Goal: Task Accomplishment & Management: Use online tool/utility

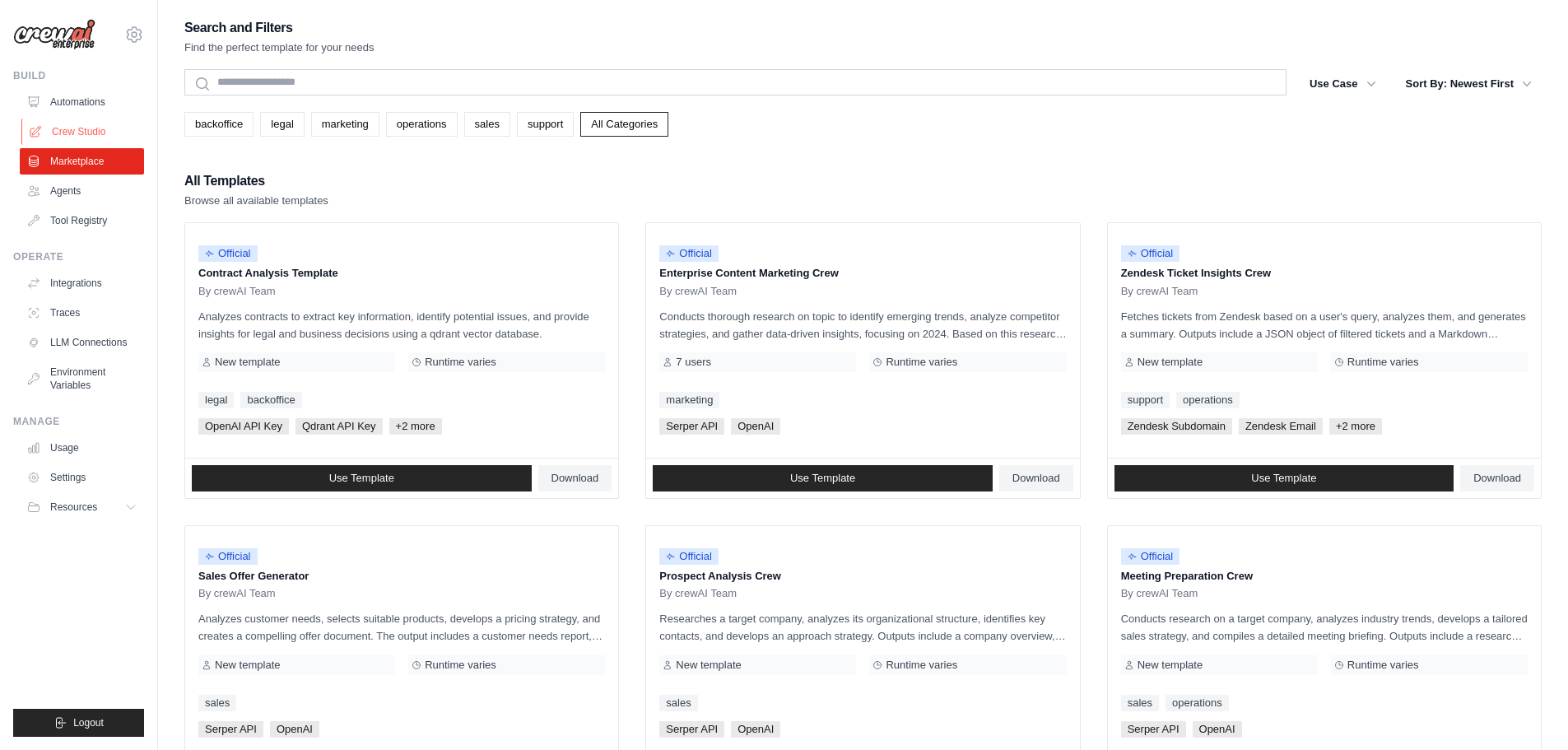
click at [107, 125] on link "Crew Studio" at bounding box center [83, 131] width 124 height 26
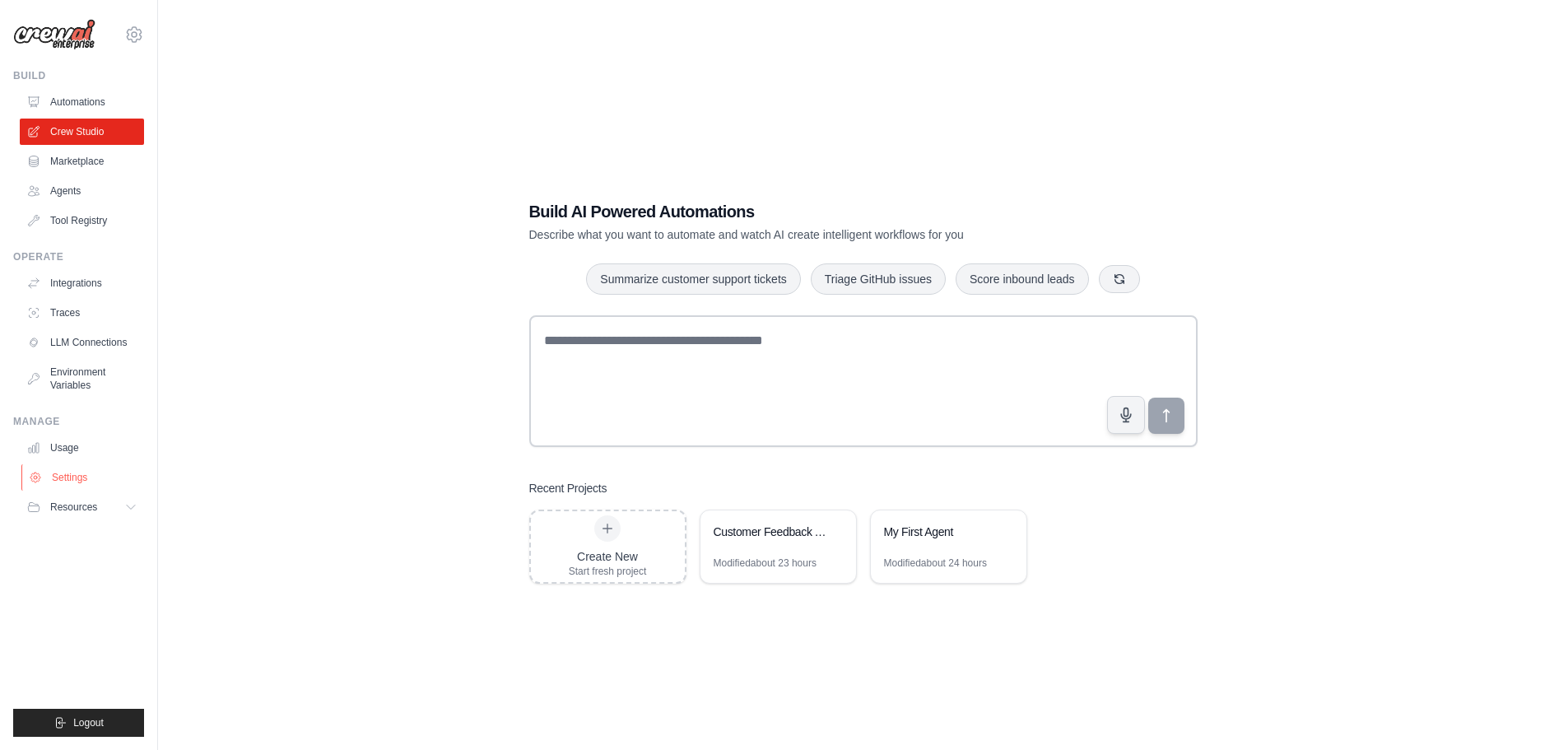
click at [93, 479] on link "Settings" at bounding box center [83, 477] width 124 height 26
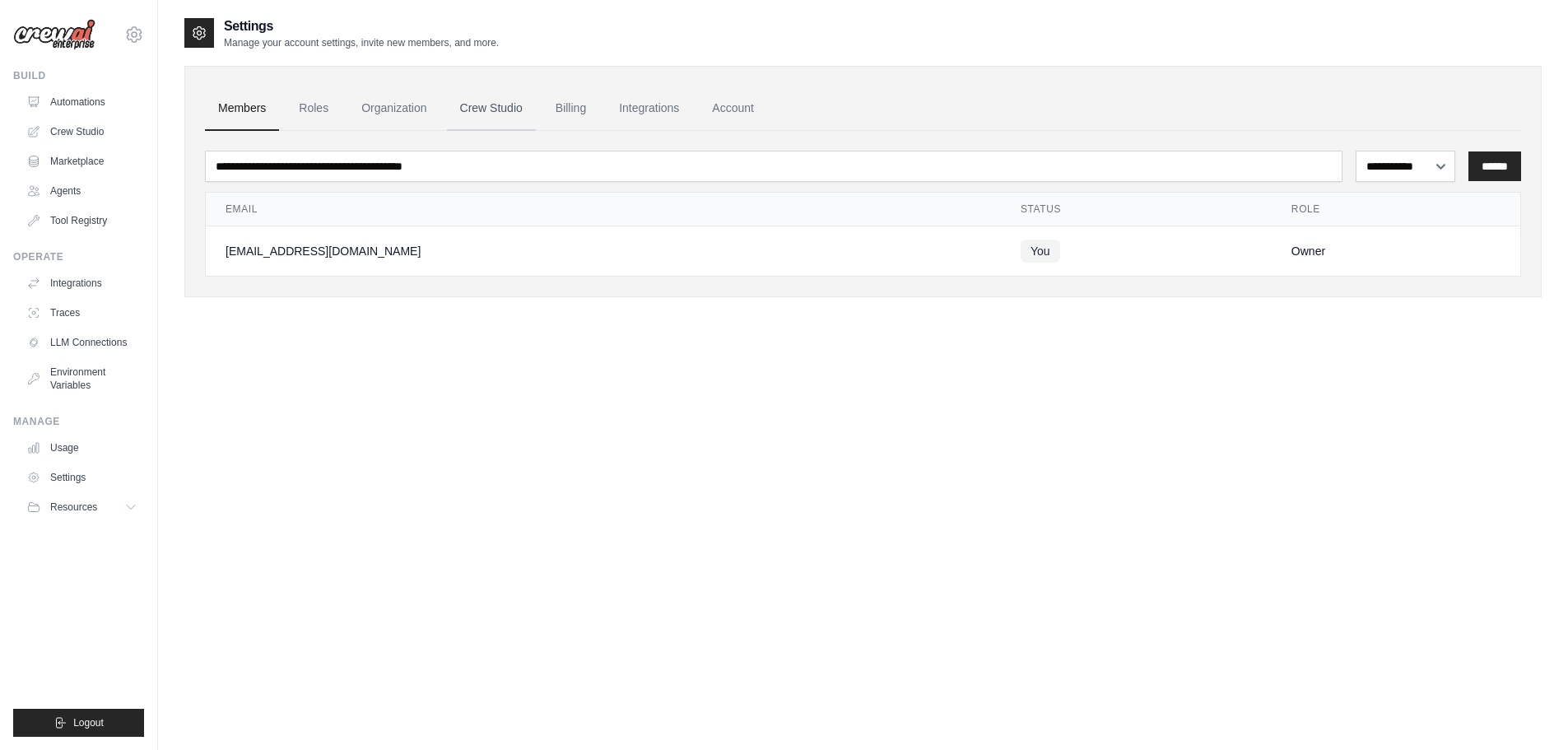
click at [496, 110] on link "Crew Studio" at bounding box center [491, 108] width 89 height 44
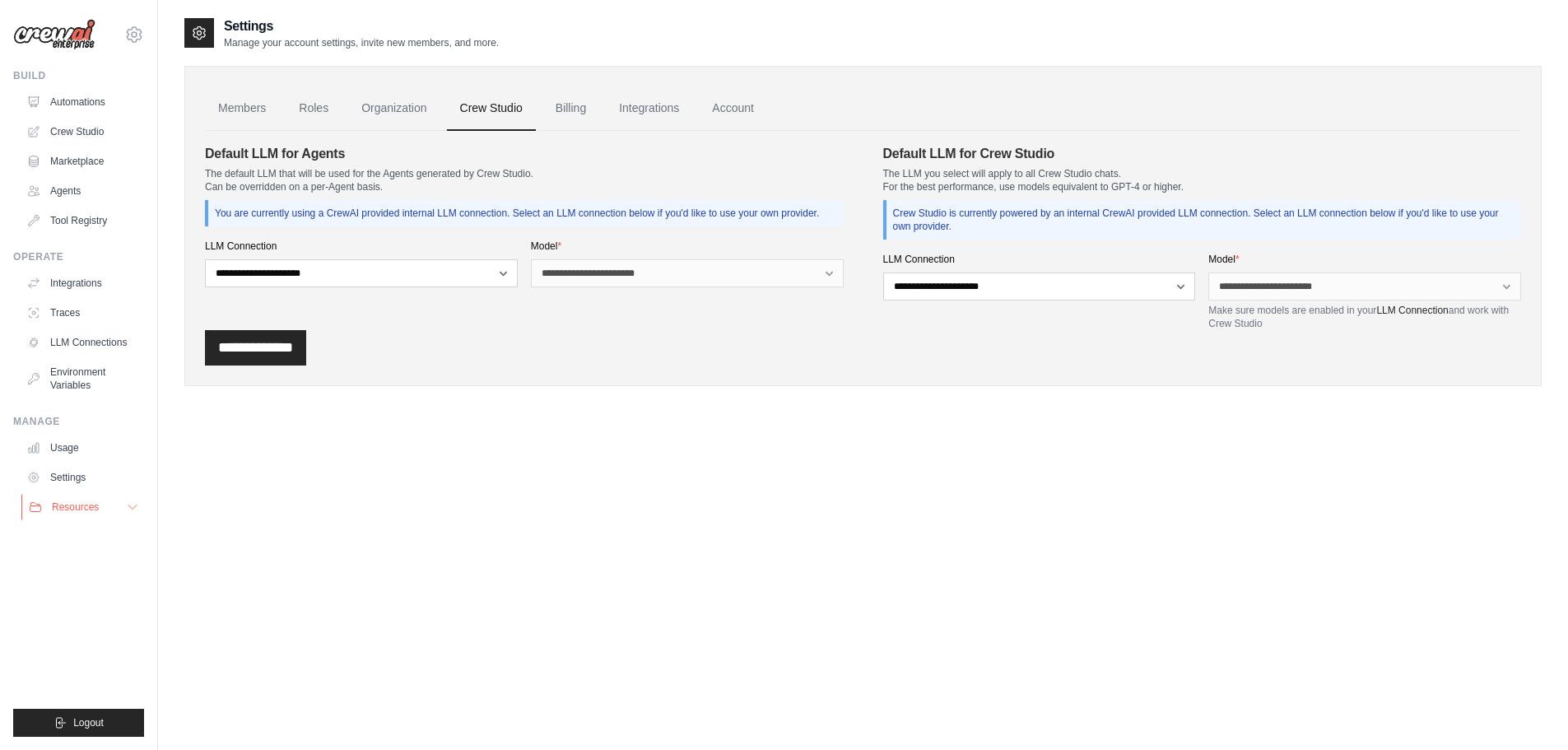
click at [94, 510] on span "Resources" at bounding box center [75, 507] width 47 height 13
click at [117, 533] on span "Documentation" at bounding box center [92, 535] width 67 height 13
click at [90, 279] on link "Integrations" at bounding box center [83, 283] width 124 height 26
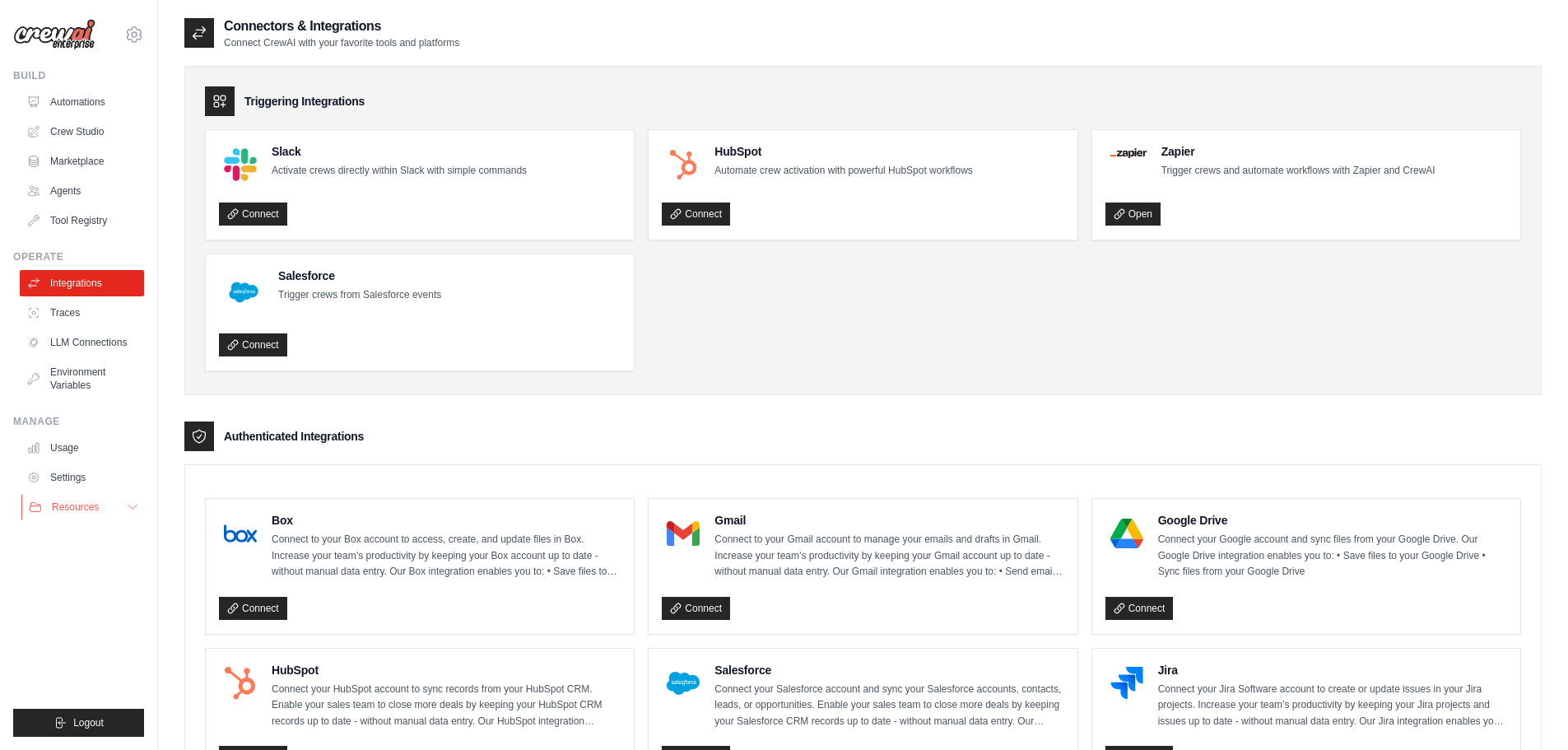
click at [93, 506] on span "Resources" at bounding box center [75, 507] width 47 height 13
click at [104, 93] on link "Automations" at bounding box center [83, 102] width 124 height 26
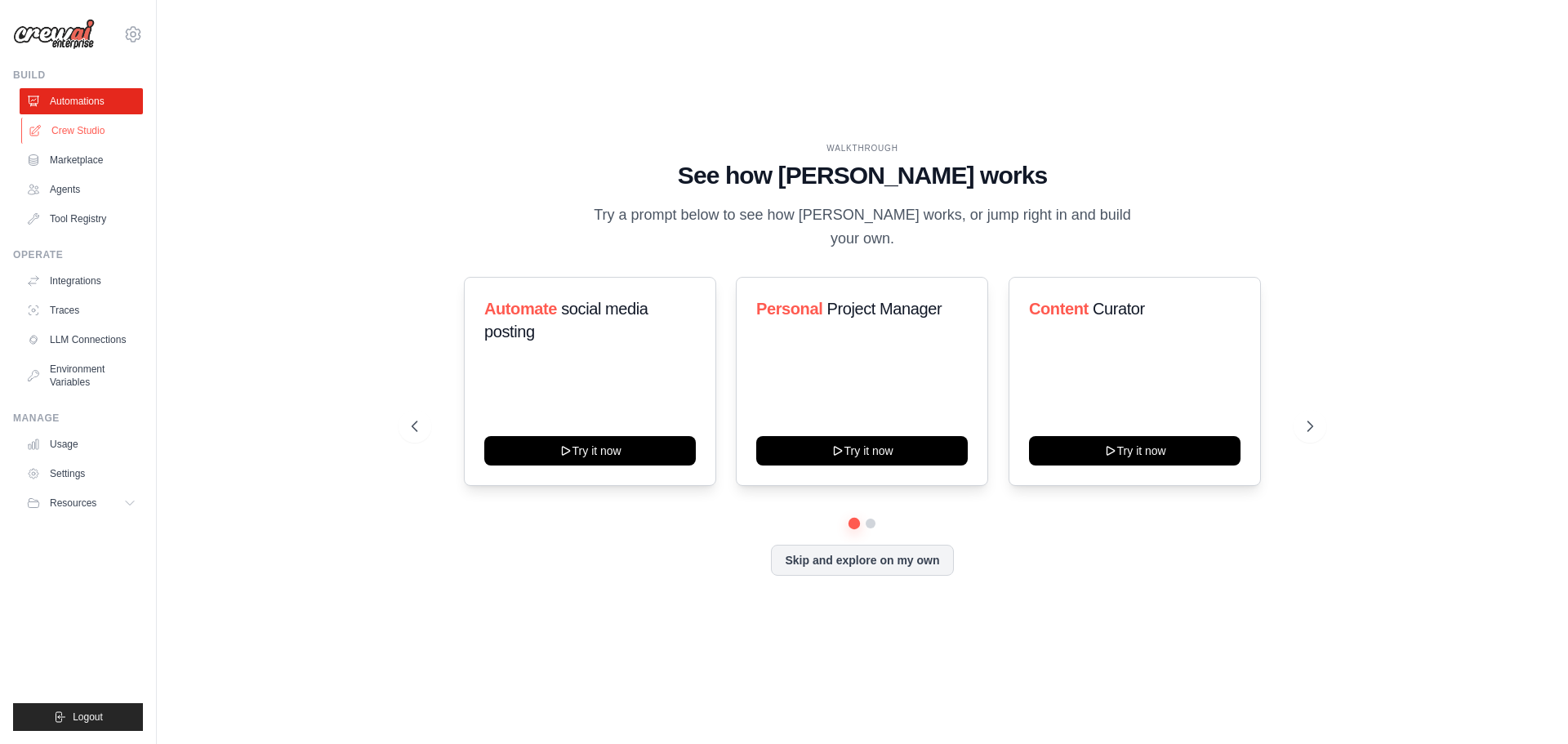
click at [95, 135] on link "Crew Studio" at bounding box center [83, 130] width 123 height 26
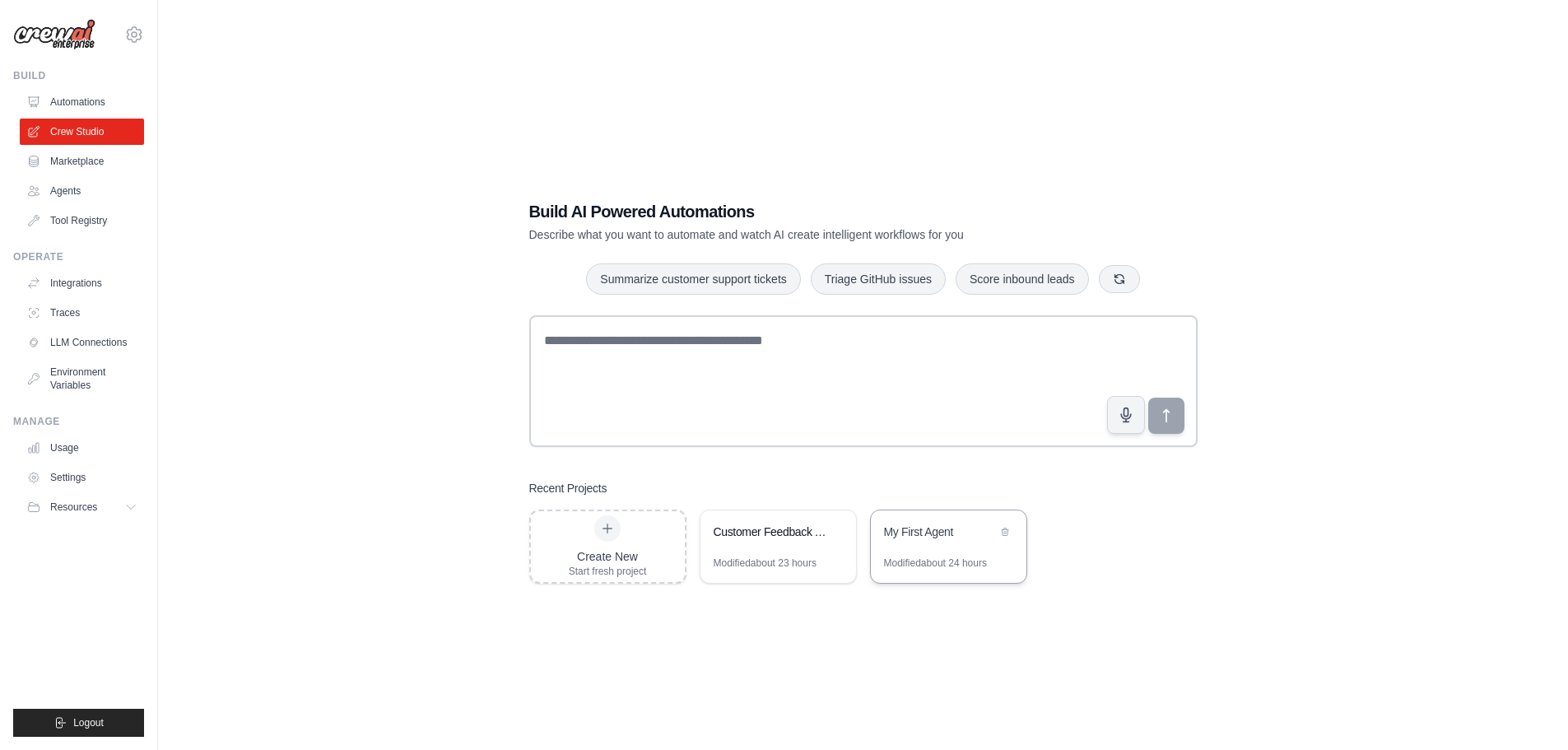
click at [922, 565] on div "Modified about 24 hours" at bounding box center [935, 563] width 103 height 13
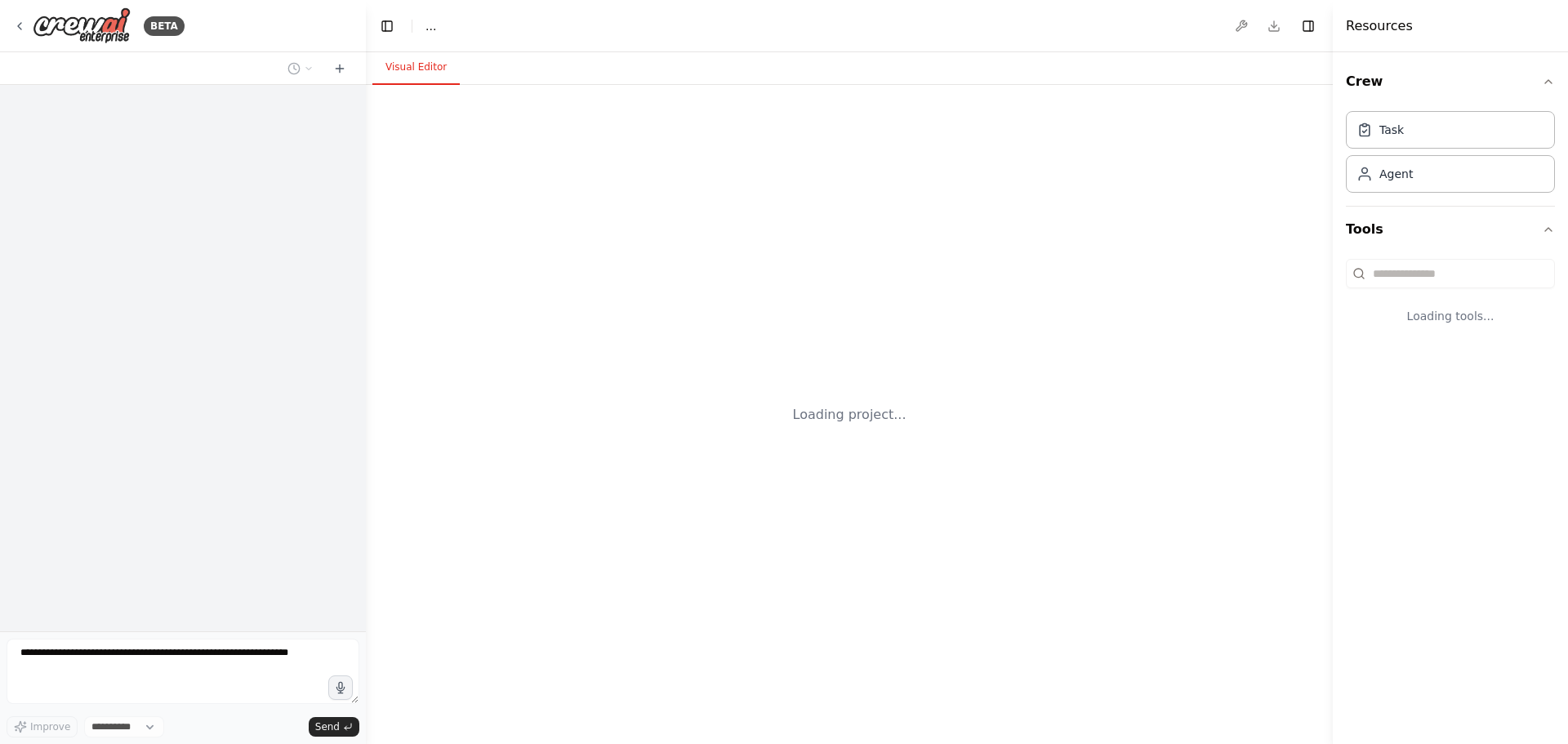
select select "****"
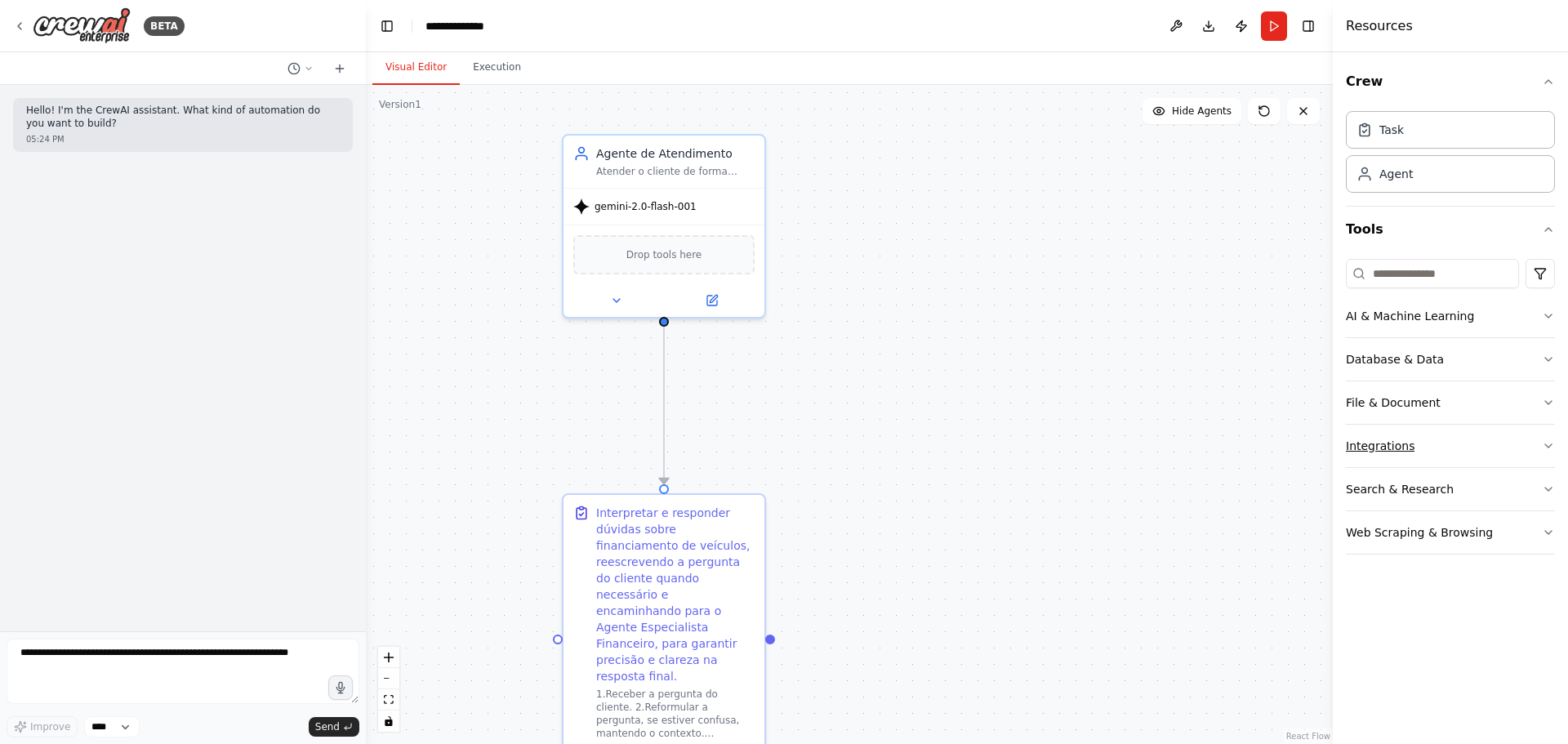
click at [1481, 455] on button "Integrations" at bounding box center [1451, 446] width 209 height 42
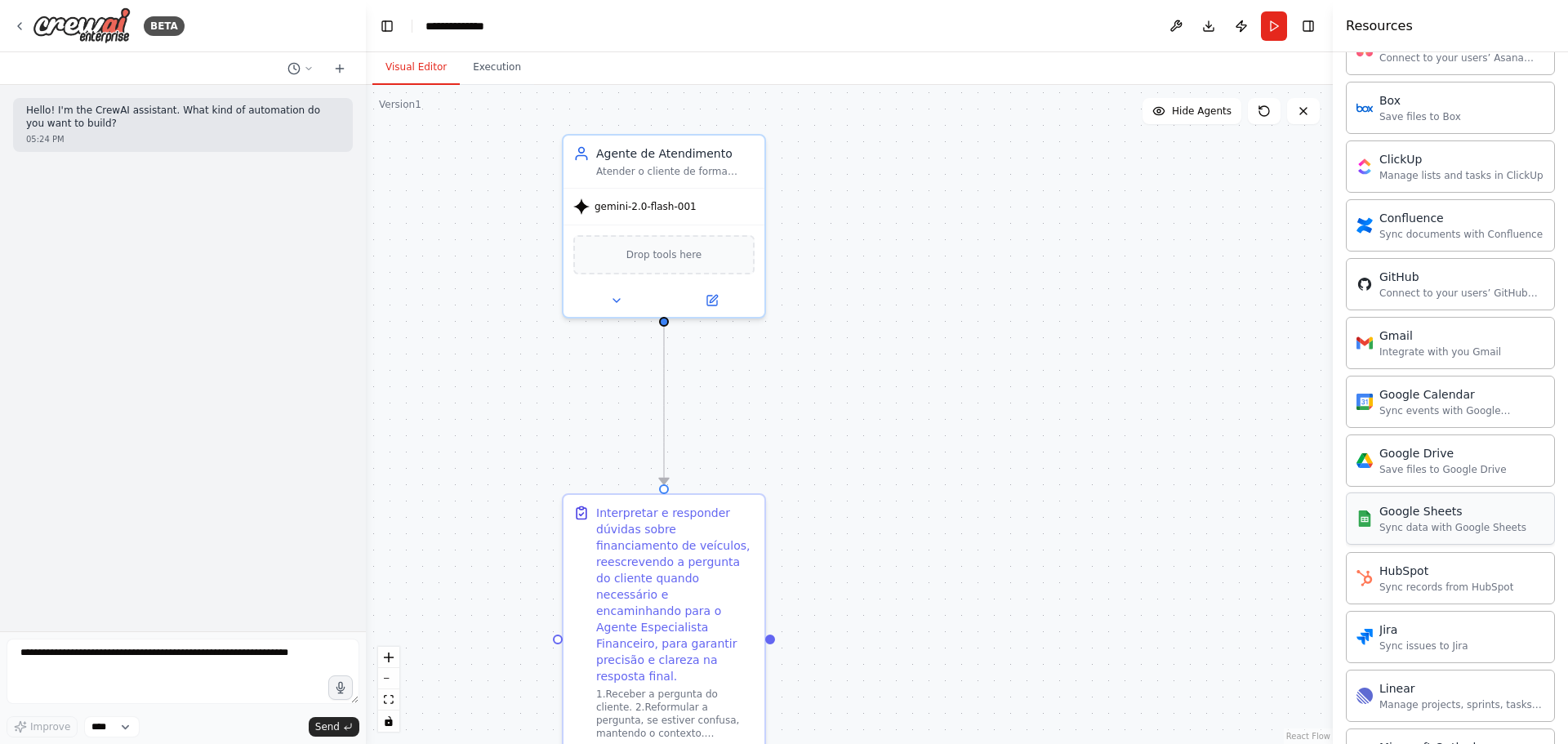
scroll to position [490, 0]
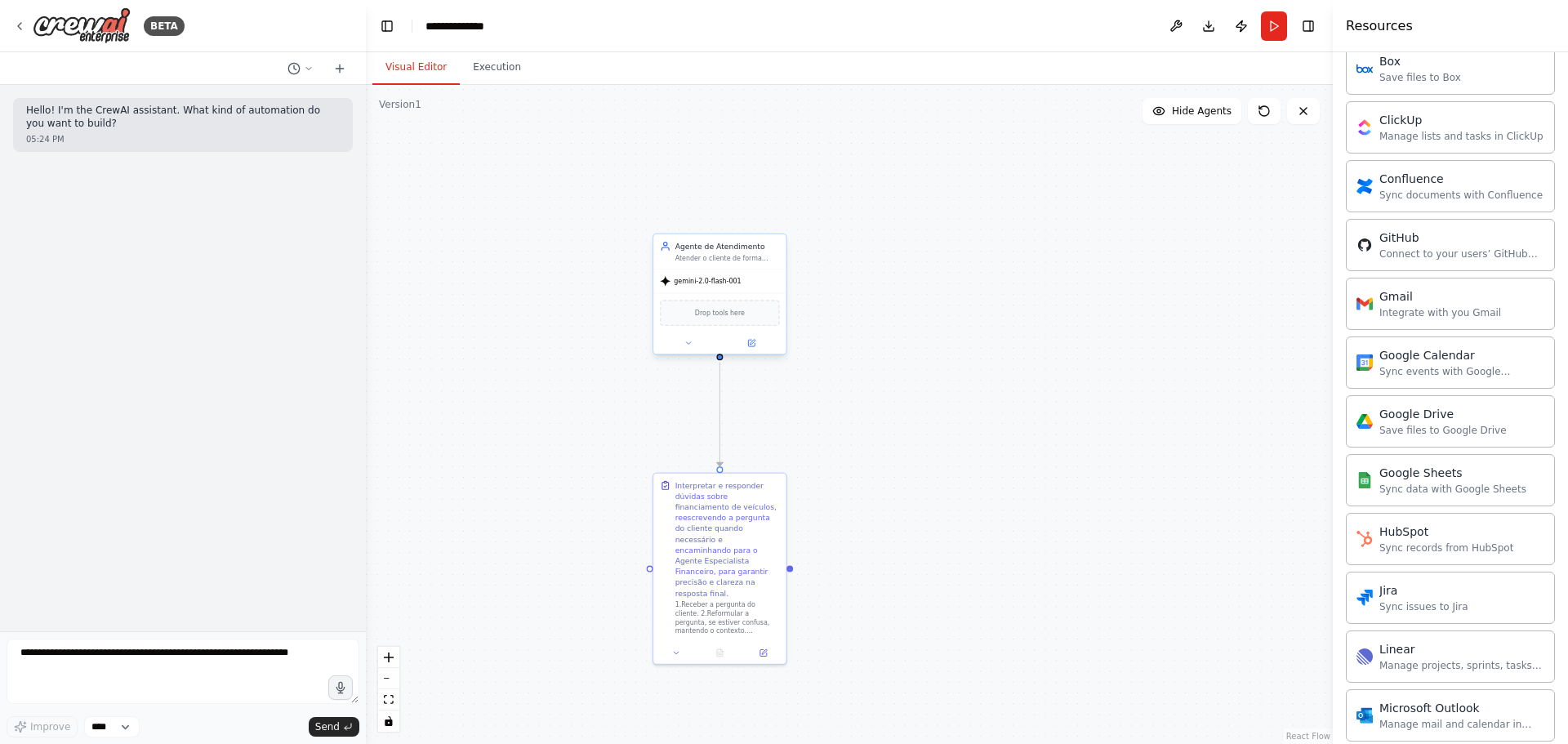
click at [704, 234] on div "Agente de Atendimento Atender o cliente de forma [PERSON_NAME] e amigável, ente…" at bounding box center [719, 250] width 132 height 34
click at [867, 724] on button "1" at bounding box center [850, 716] width 63 height 30
click at [1485, 494] on div "Google Sheets Sync data with Google Sheets" at bounding box center [1451, 479] width 209 height 52
click at [711, 309] on div "Google Sheets" at bounding box center [719, 314] width 119 height 28
click at [682, 344] on button at bounding box center [689, 345] width 61 height 13
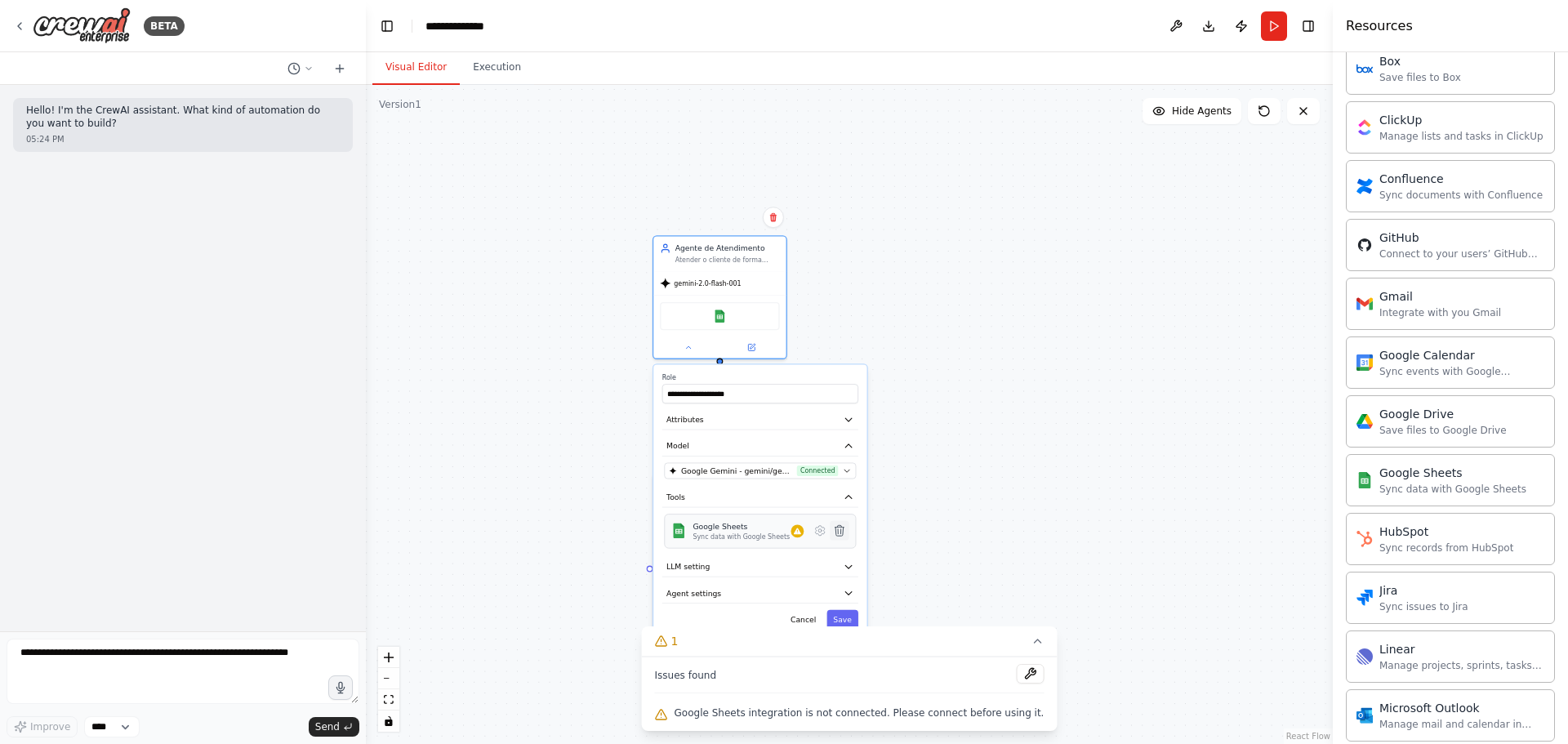
click at [839, 529] on icon at bounding box center [840, 530] width 9 height 11
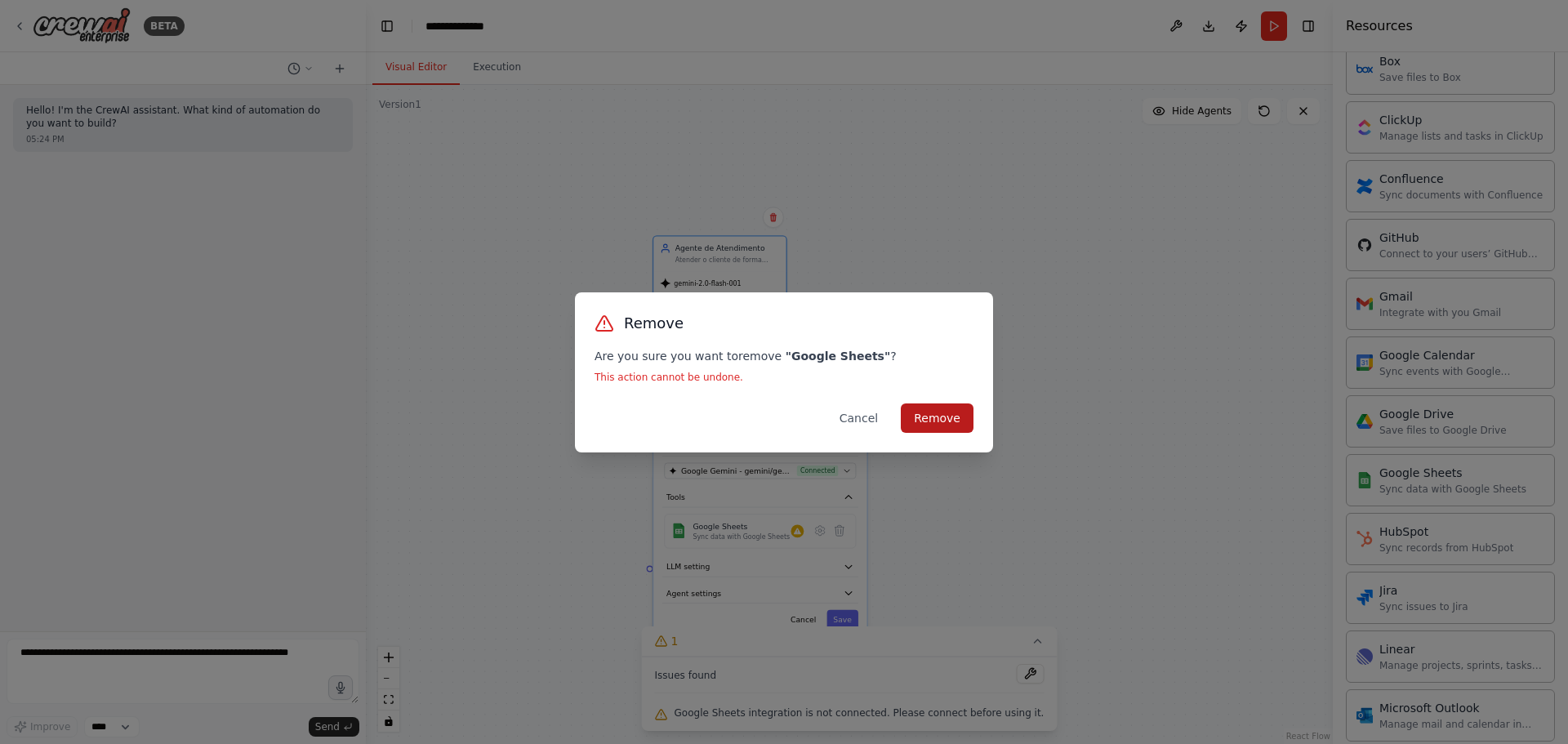
click at [940, 424] on button "Remove" at bounding box center [937, 418] width 72 height 29
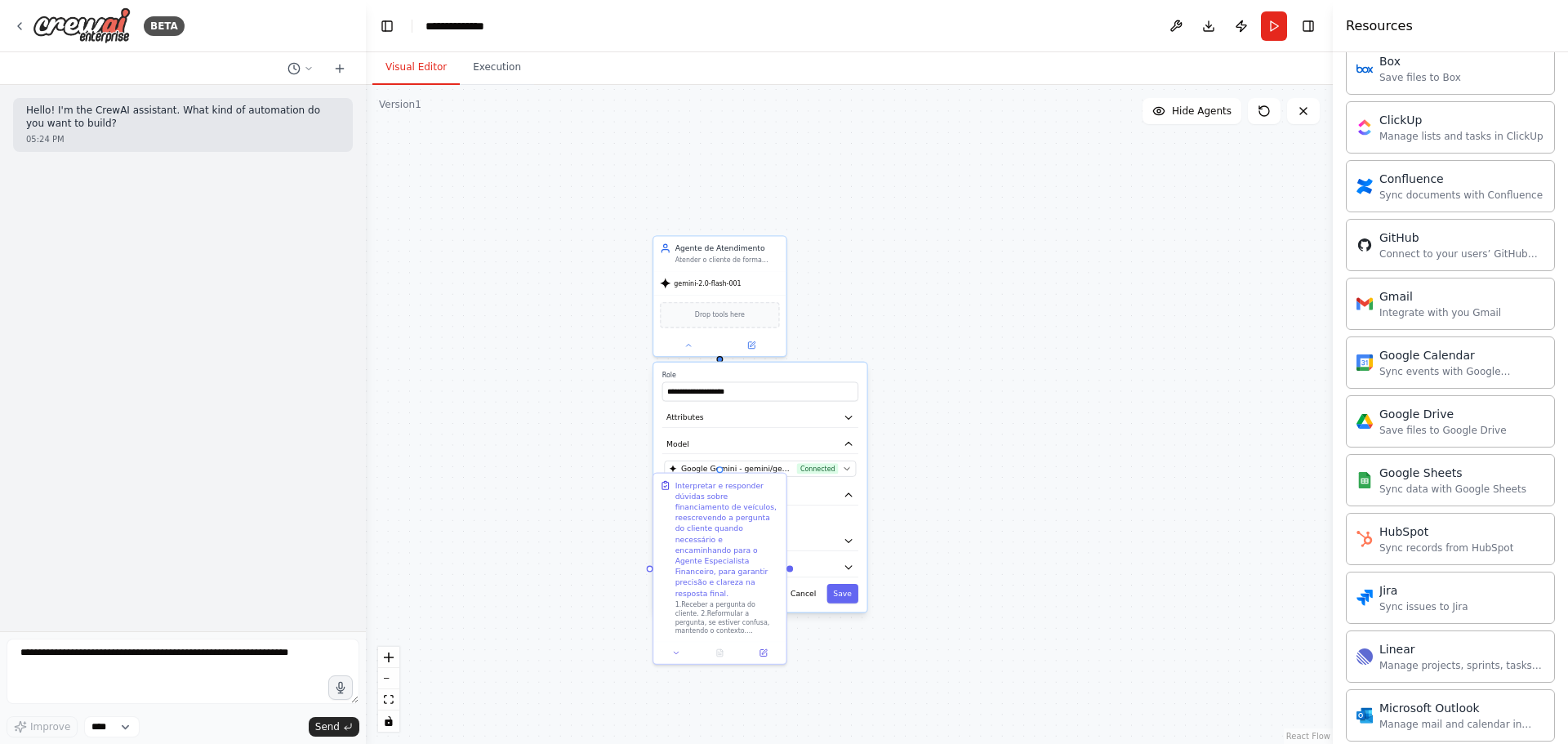
click at [928, 563] on div ".deletable-edge-delete-btn { width: 20px; height: 20px; border: 0px solid #ffff…" at bounding box center [850, 415] width 967 height 659
click at [792, 416] on button "Attributes" at bounding box center [761, 416] width 196 height 19
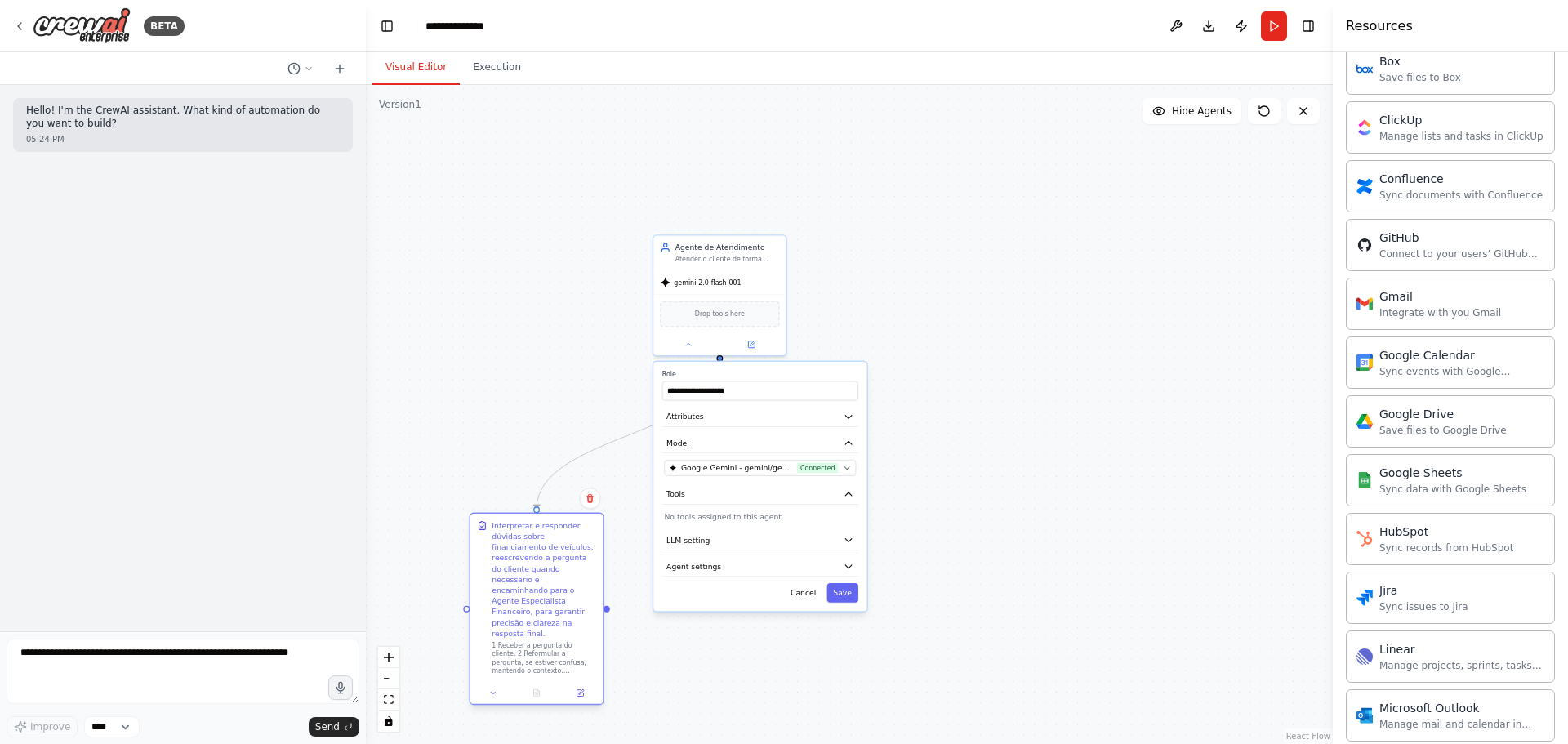
drag, startPoint x: 742, startPoint y: 512, endPoint x: 555, endPoint y: 567, distance: 194.9
click at [555, 567] on div "Interpretar e responder dúvidas sobre financiamento de veículos, reescrevendo a…" at bounding box center [544, 579] width 105 height 118
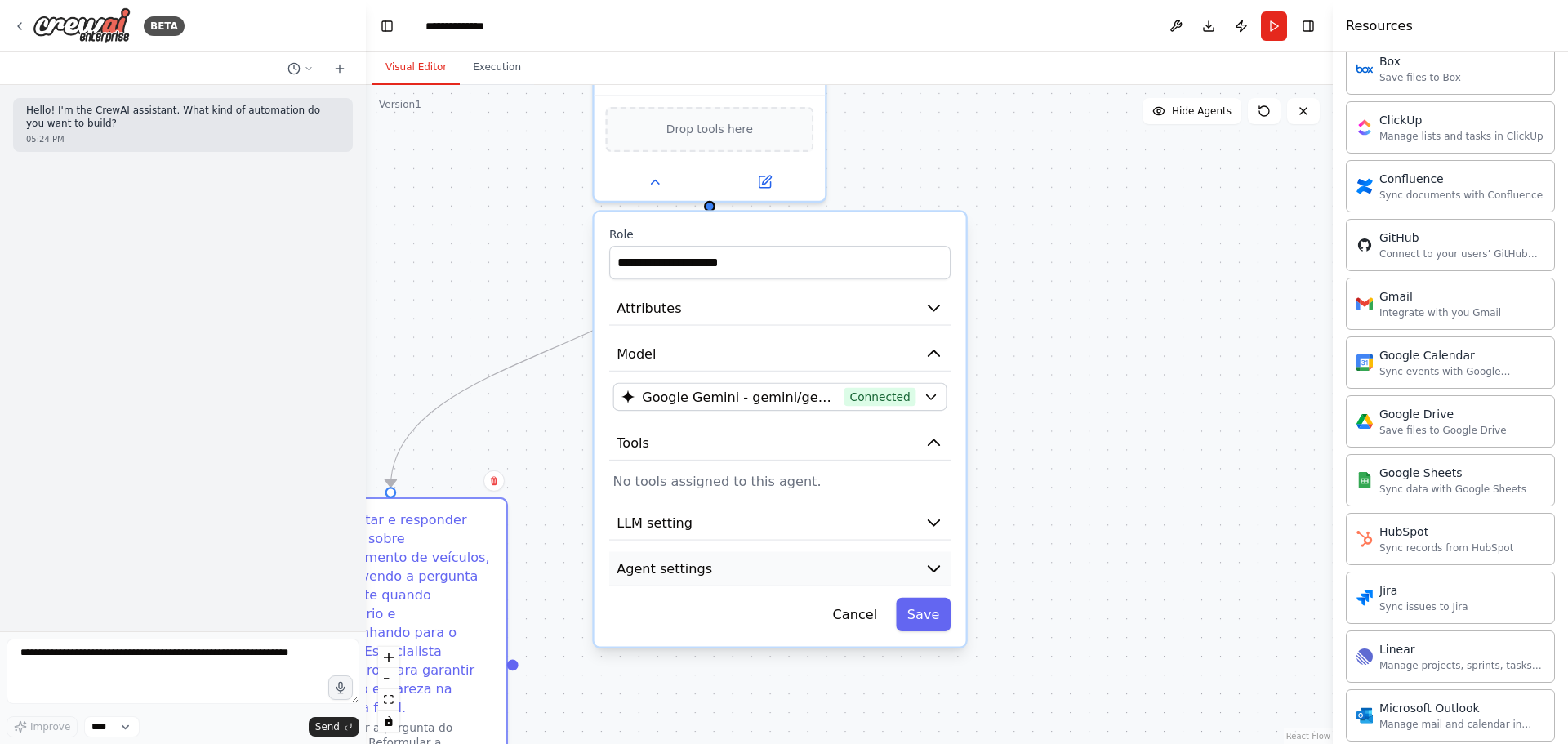
click at [726, 559] on button "Agent settings" at bounding box center [780, 569] width 341 height 35
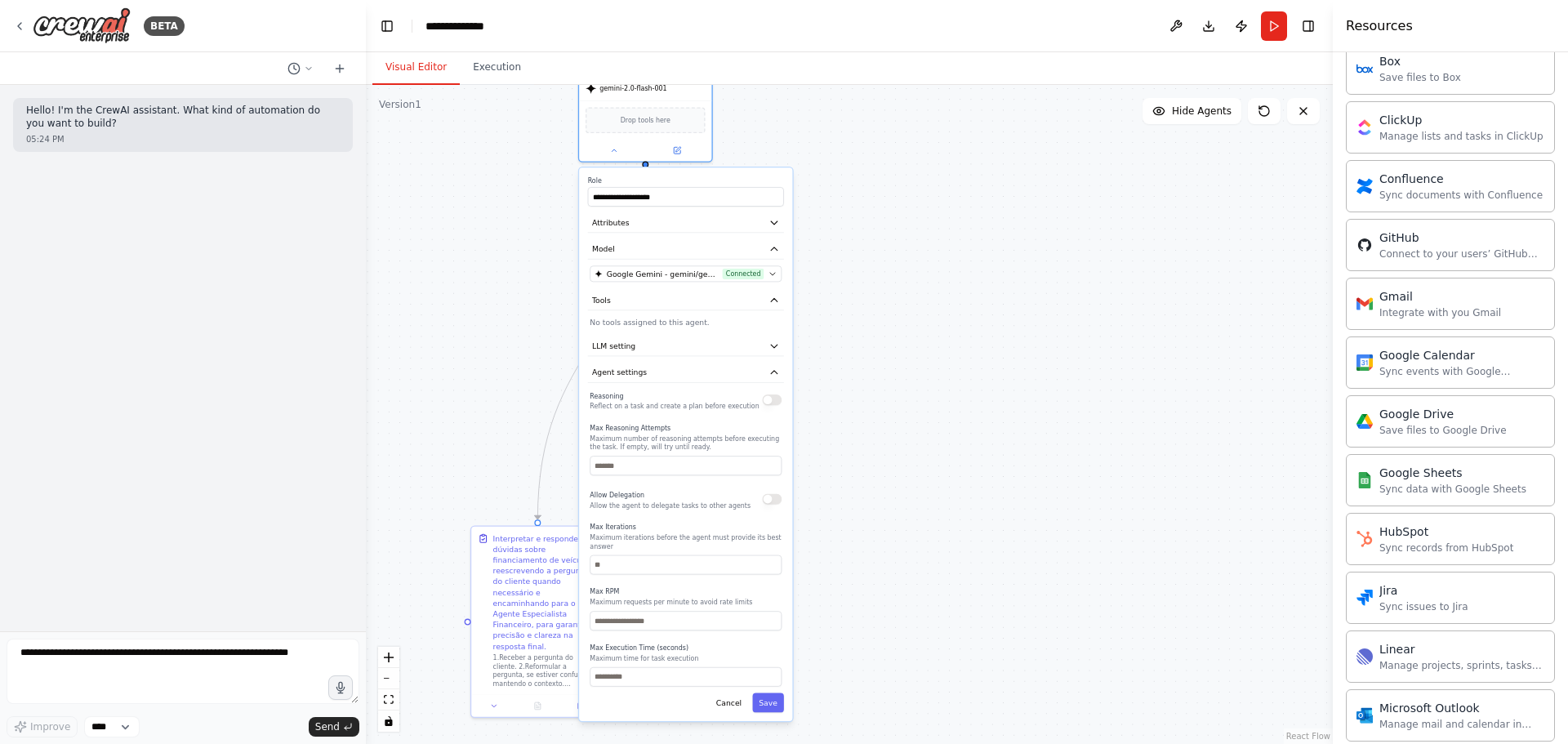
drag, startPoint x: 788, startPoint y: 374, endPoint x: 715, endPoint y: 184, distance: 203.5
click at [714, 184] on label "Role" at bounding box center [686, 181] width 196 height 9
click at [735, 699] on button "Cancel" at bounding box center [729, 703] width 39 height 19
